Goal: Find specific page/section: Find specific page/section

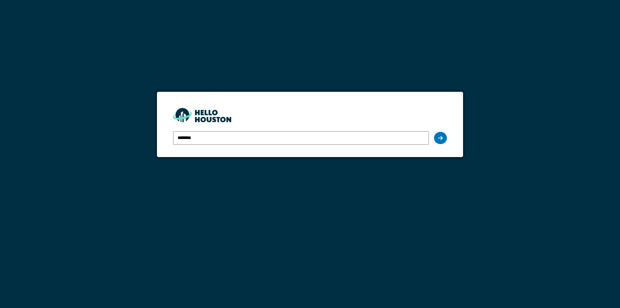
type input "**********"
click at [441, 137] on icon at bounding box center [440, 137] width 5 height 5
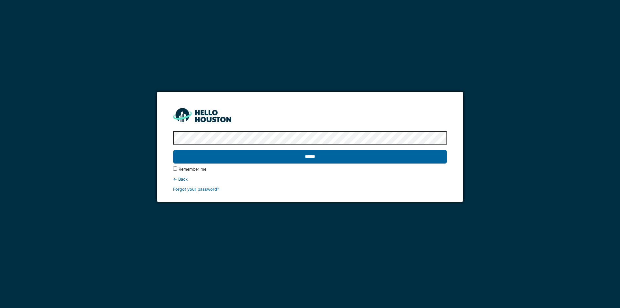
click at [313, 155] on input "******" at bounding box center [309, 157] width 273 height 14
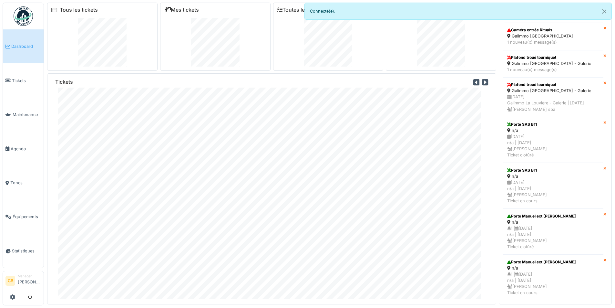
click at [21, 81] on span "Tickets" at bounding box center [26, 80] width 29 height 6
